Goal: Information Seeking & Learning: Learn about a topic

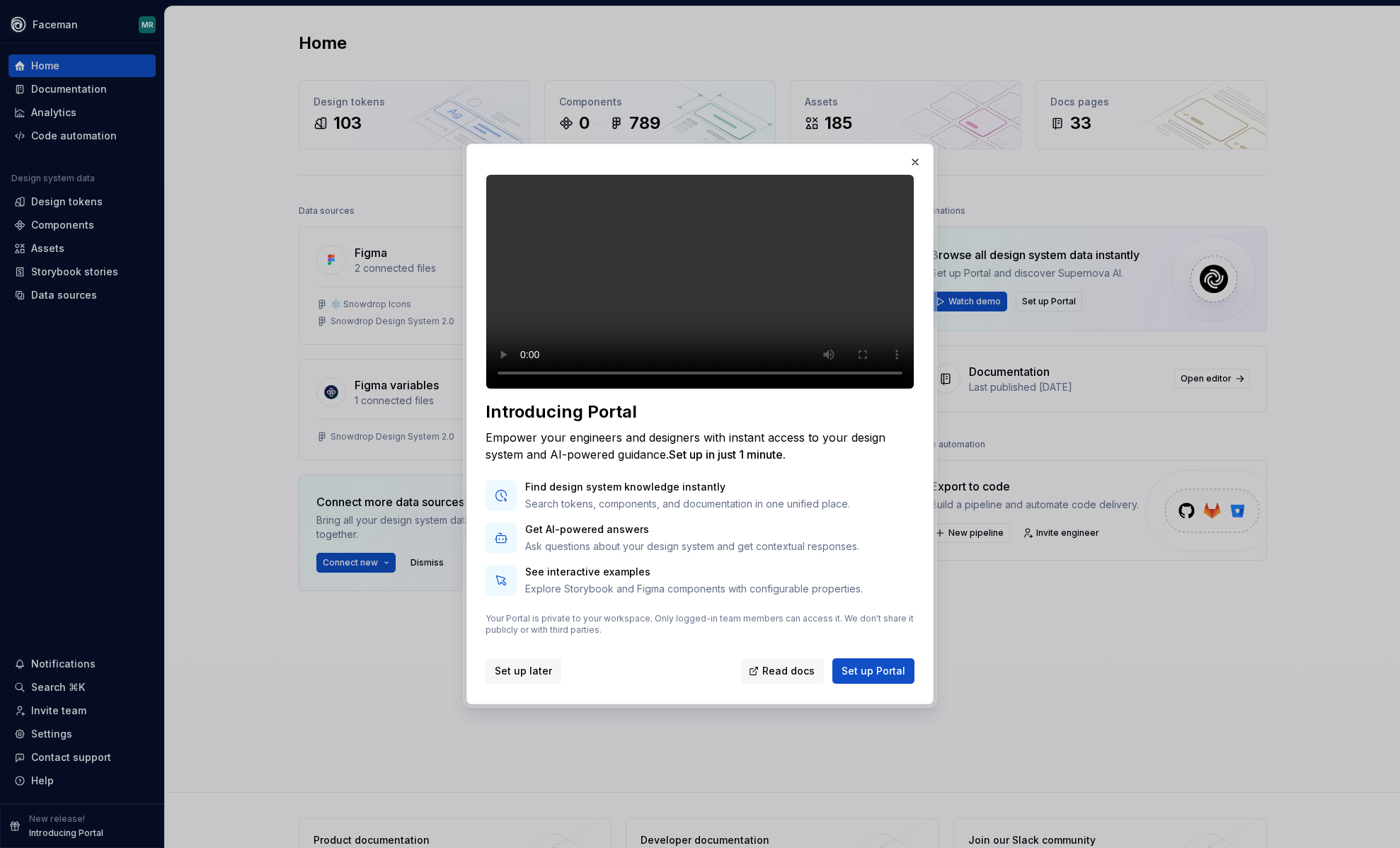
click at [525, 678] on span "Set up later" at bounding box center [524, 670] width 57 height 14
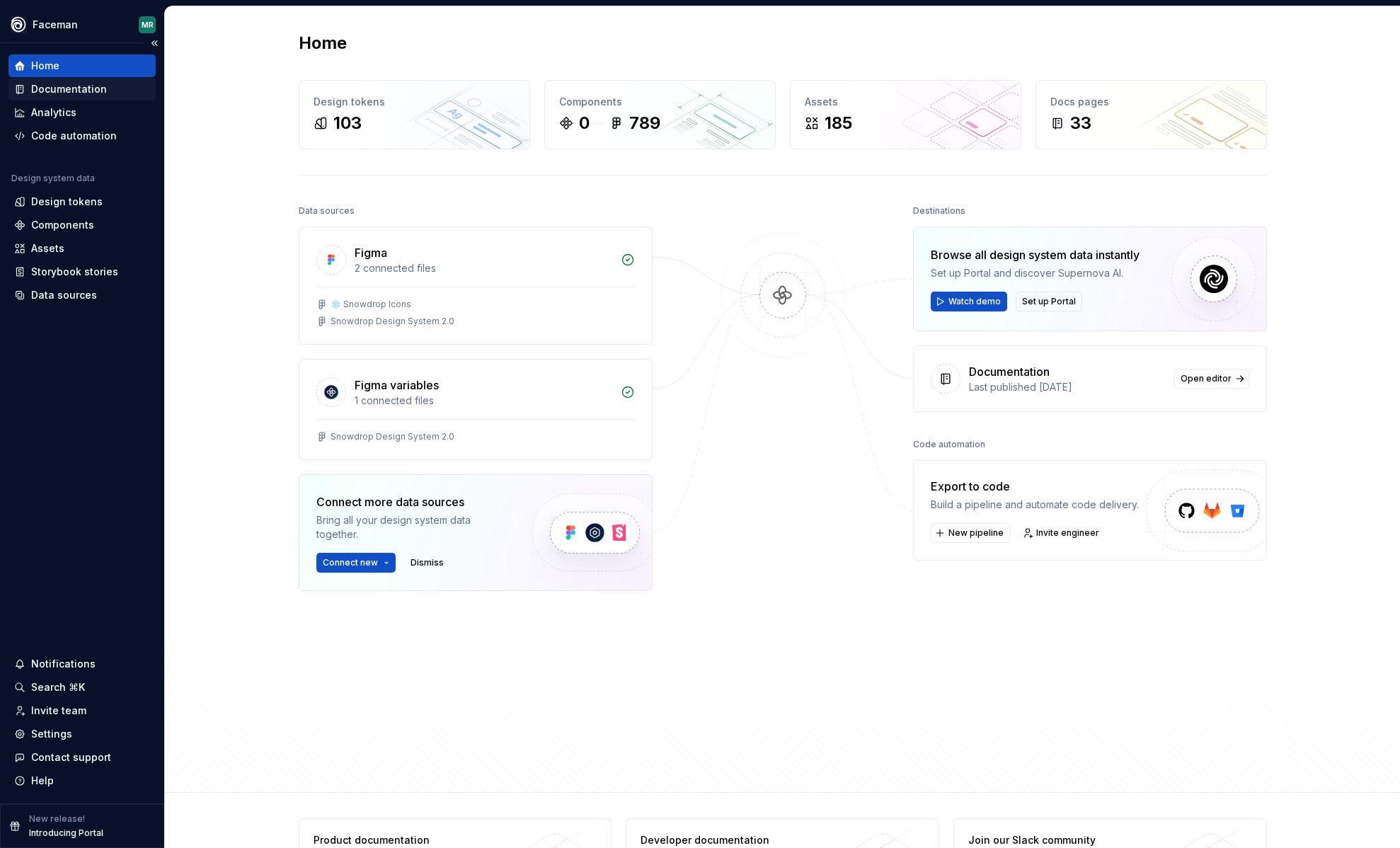
click at [70, 85] on div "Documentation" at bounding box center [68, 89] width 76 height 14
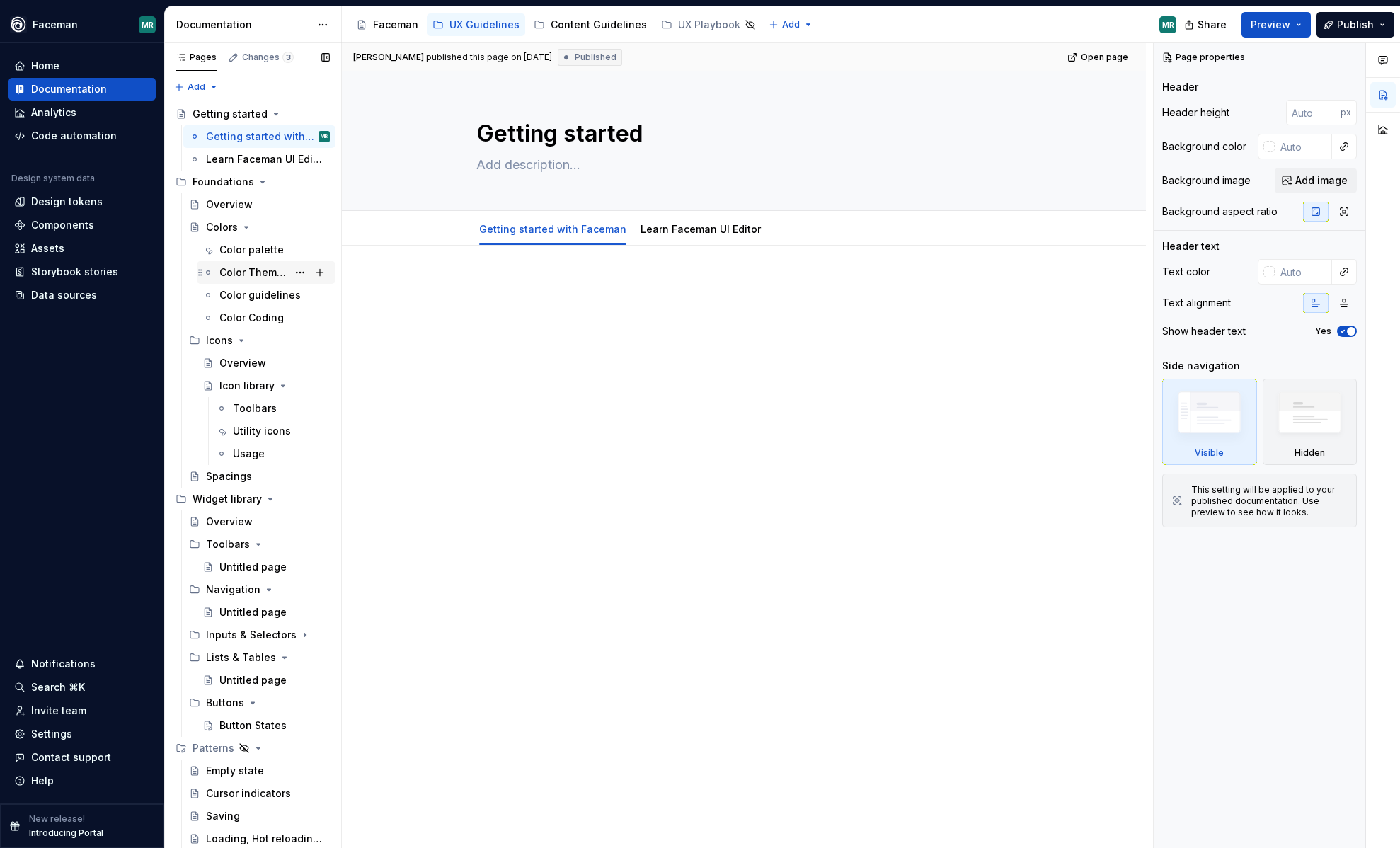
click at [250, 272] on div "Color Themes" at bounding box center [254, 272] width 68 height 14
type textarea "*"
